Goal: Task Accomplishment & Management: Manage account settings

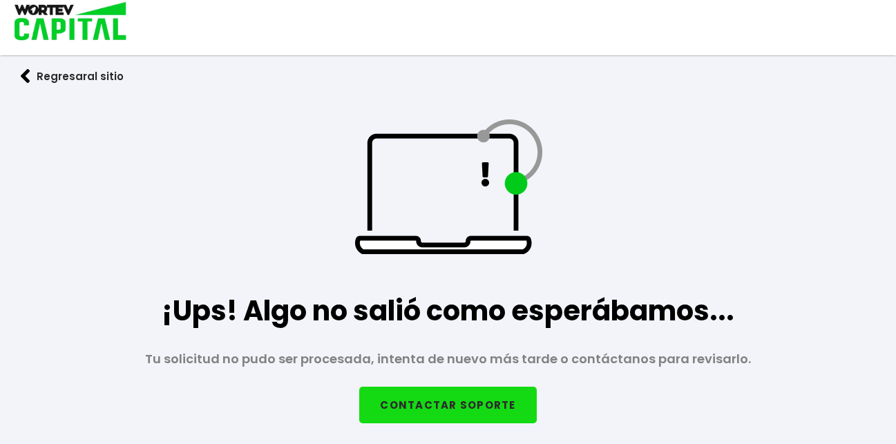
click at [468, 404] on button "CONTACTAR SOPORTE" at bounding box center [447, 405] width 177 height 37
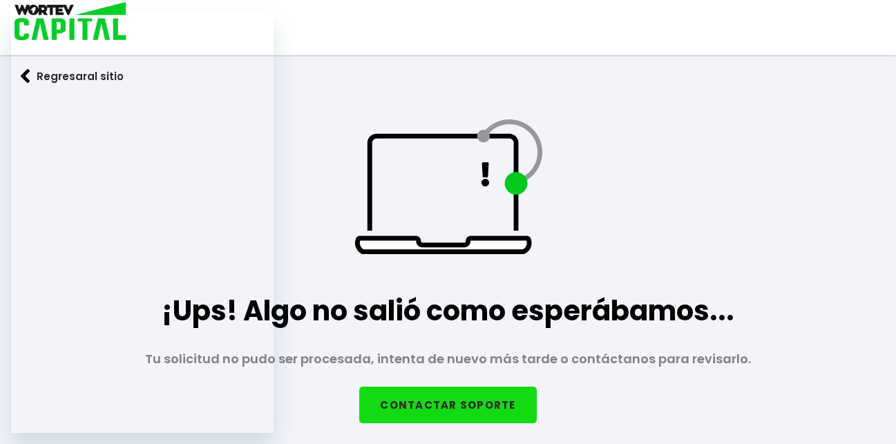
click at [292, 114] on div "Regresar al sitio ¡Ups! Algo no salió como esperábamos... Tu solicitud no pudo …" at bounding box center [448, 225] width 606 height 451
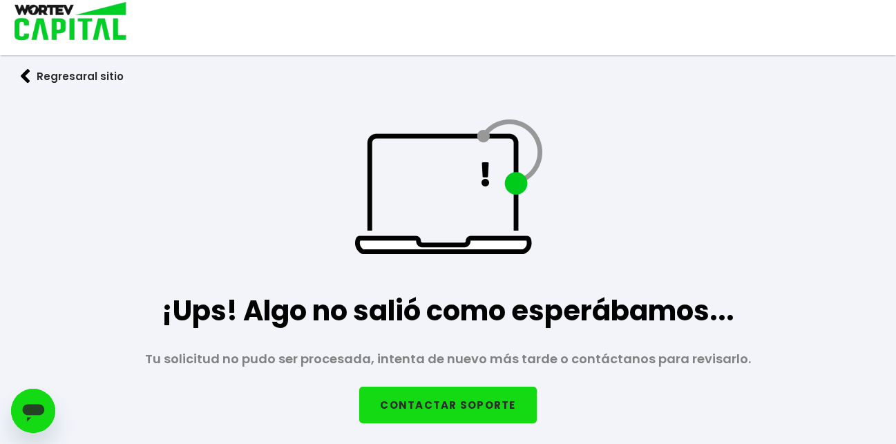
click at [19, 75] on button "Regresar al sitio" at bounding box center [72, 76] width 144 height 37
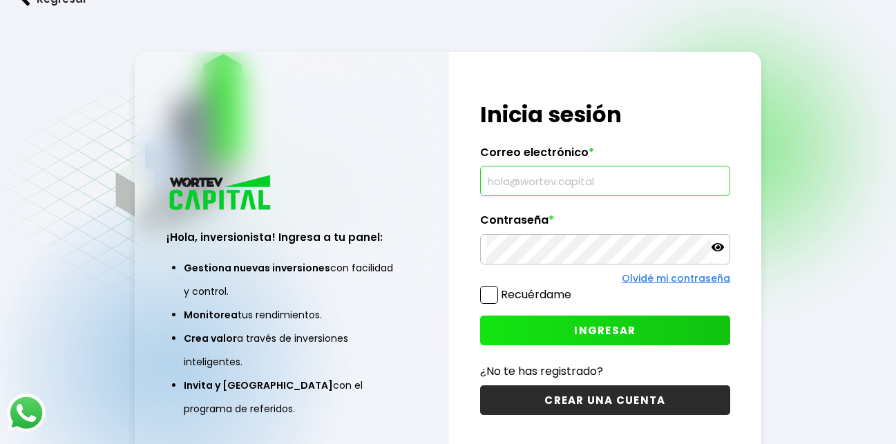
click at [579, 190] on input "text" at bounding box center [605, 180] width 238 height 29
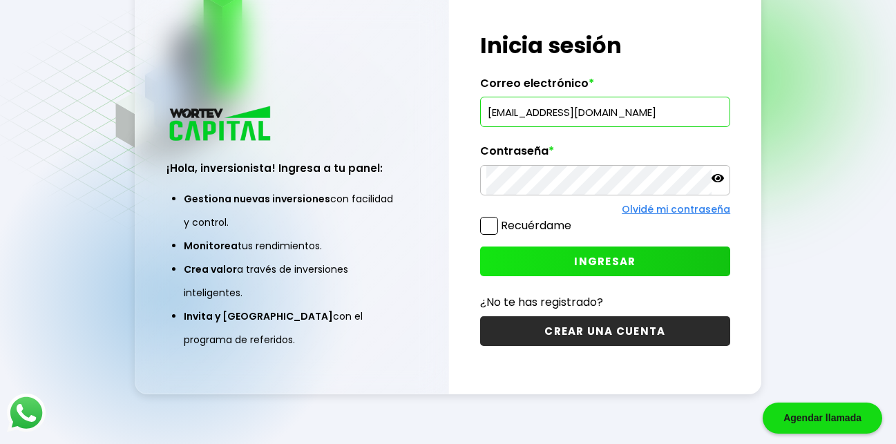
type input "[EMAIL_ADDRESS][DOMAIN_NAME]"
click at [495, 227] on span at bounding box center [489, 226] width 18 height 18
click at [574, 219] on input "Recuérdame" at bounding box center [574, 219] width 0 height 0
click at [551, 260] on button "INGRESAR" at bounding box center [605, 262] width 250 height 30
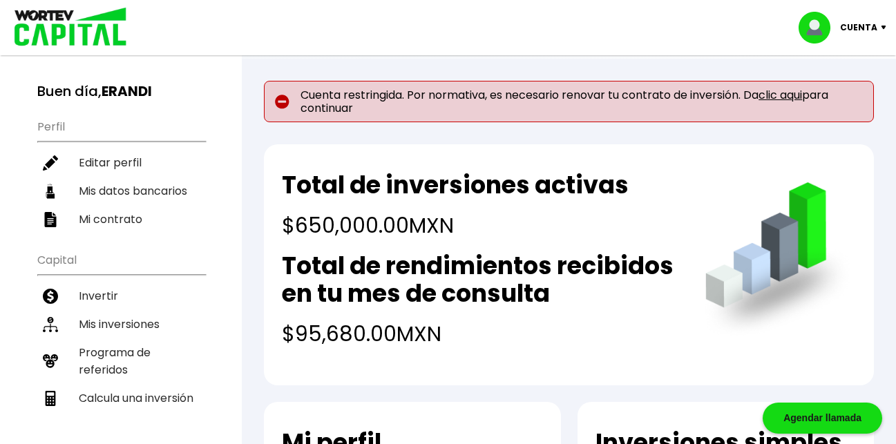
click at [796, 90] on link "clic aqui" at bounding box center [780, 95] width 44 height 16
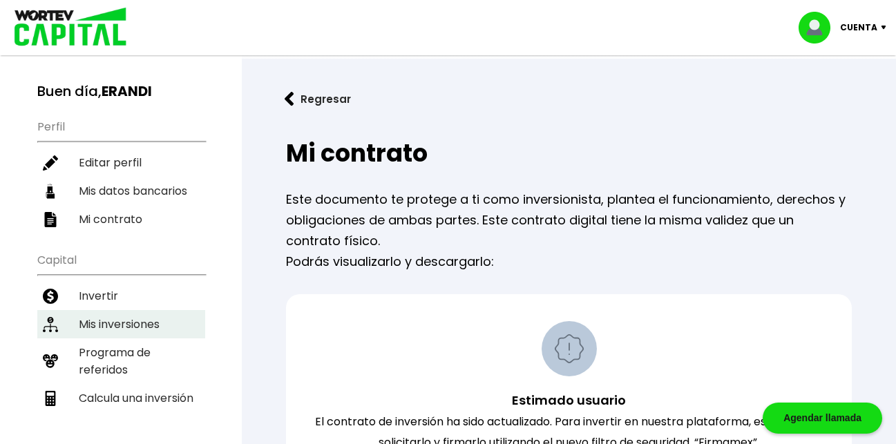
click at [121, 323] on li "Mis inversiones" at bounding box center [121, 324] width 168 height 28
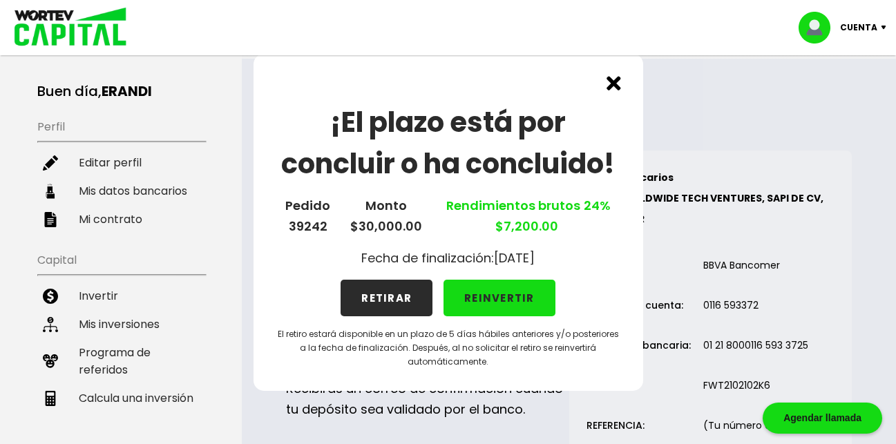
click at [395, 294] on button "RETIRAR" at bounding box center [387, 298] width 92 height 37
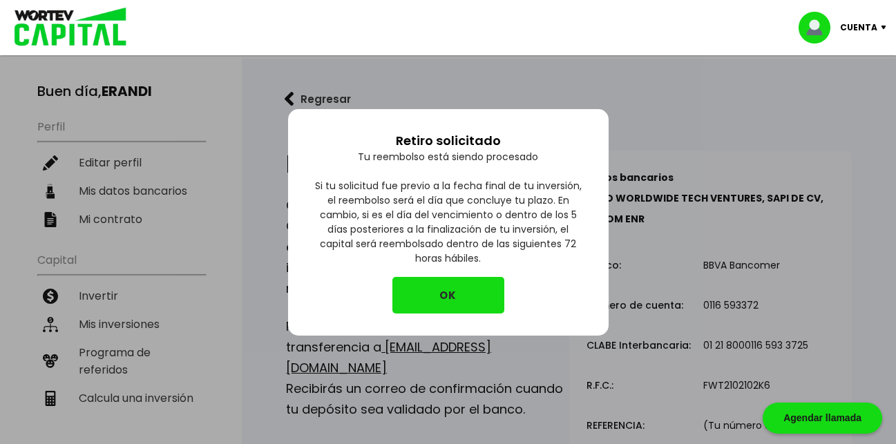
click at [458, 303] on button "OK" at bounding box center [448, 295] width 112 height 37
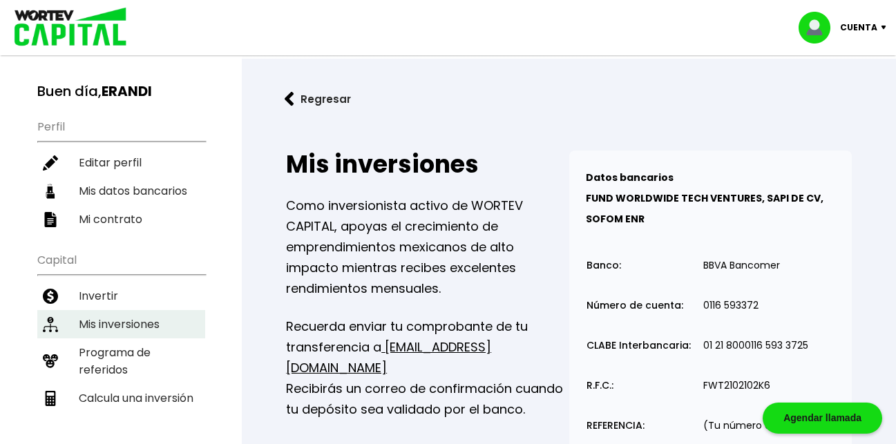
click at [121, 326] on li "Mis inversiones" at bounding box center [121, 324] width 168 height 28
click at [120, 320] on li "Mis inversiones" at bounding box center [121, 324] width 168 height 28
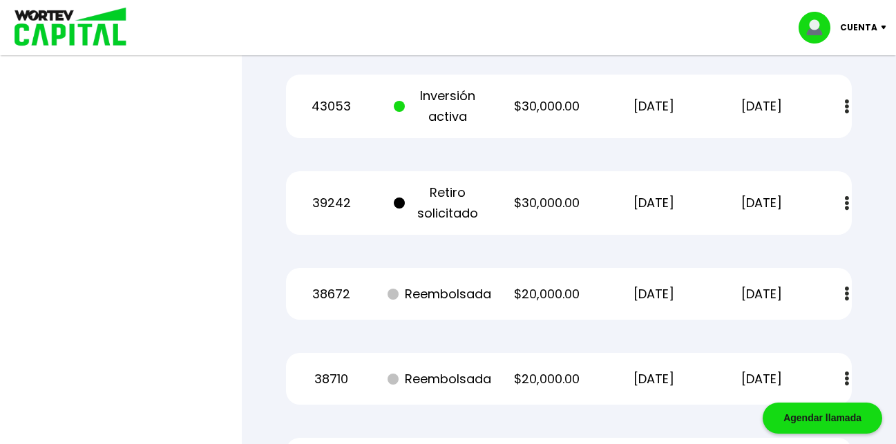
scroll to position [3676, 0]
